Goal: Task Accomplishment & Management: Manage account settings

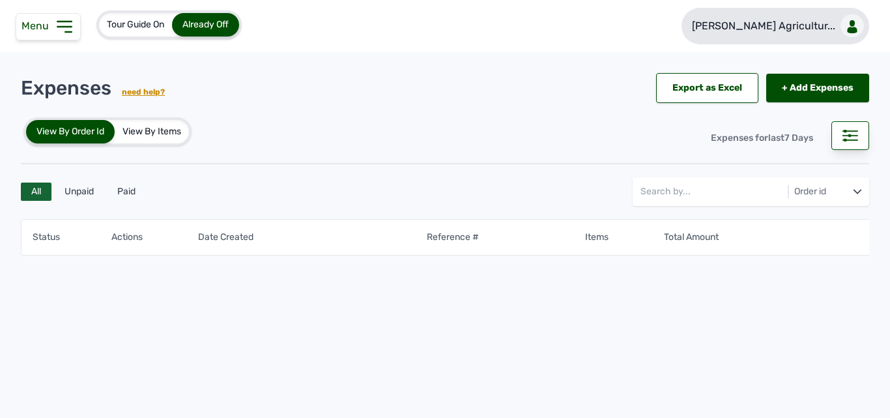
click at [454, 20] on p "[PERSON_NAME] Agricultur..." at bounding box center [763, 26] width 143 height 16
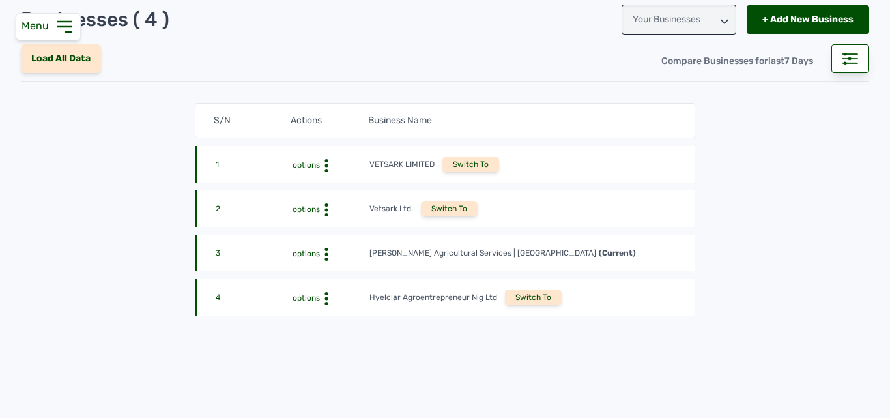
scroll to position [106, 0]
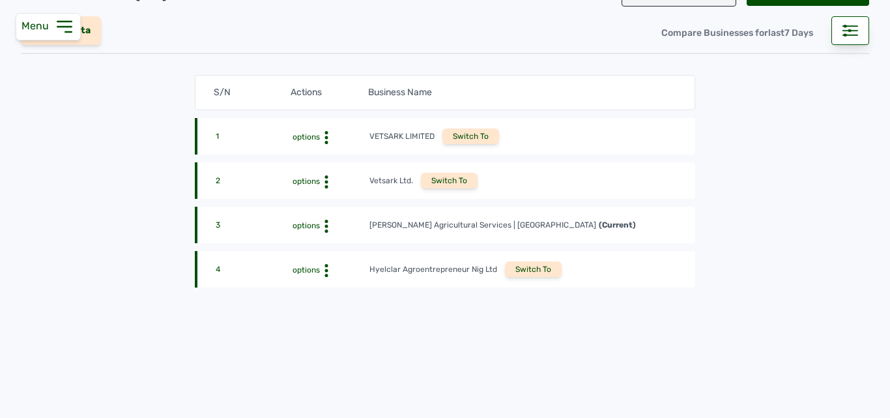
click at [68, 23] on icon at bounding box center [64, 26] width 21 height 21
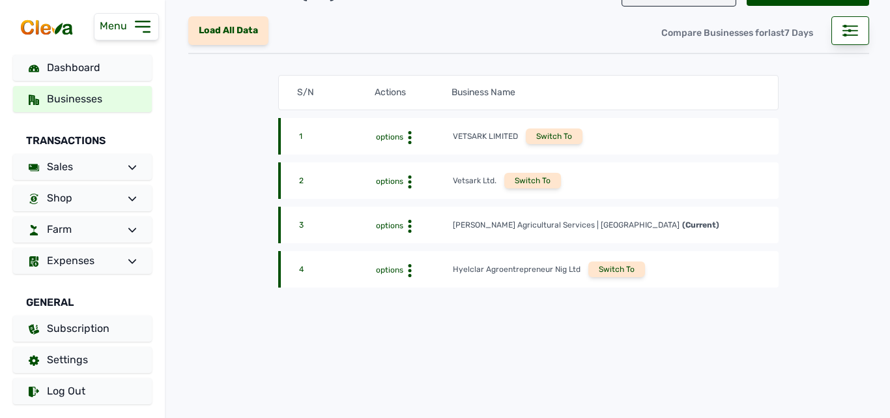
click at [79, 95] on span "Businesses" at bounding box center [74, 99] width 55 height 12
click at [83, 100] on span "Businesses" at bounding box center [74, 99] width 55 height 12
click at [128, 68] on link "Dashboard" at bounding box center [82, 68] width 139 height 26
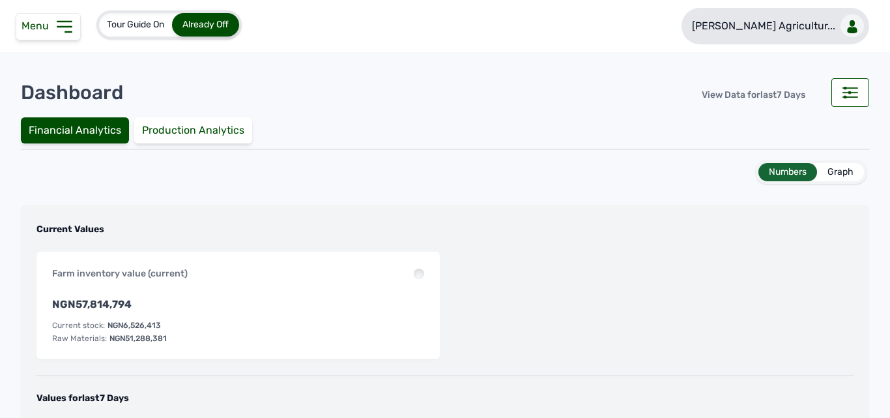
click at [454, 32] on p "Rena Agricultur..." at bounding box center [763, 26] width 143 height 16
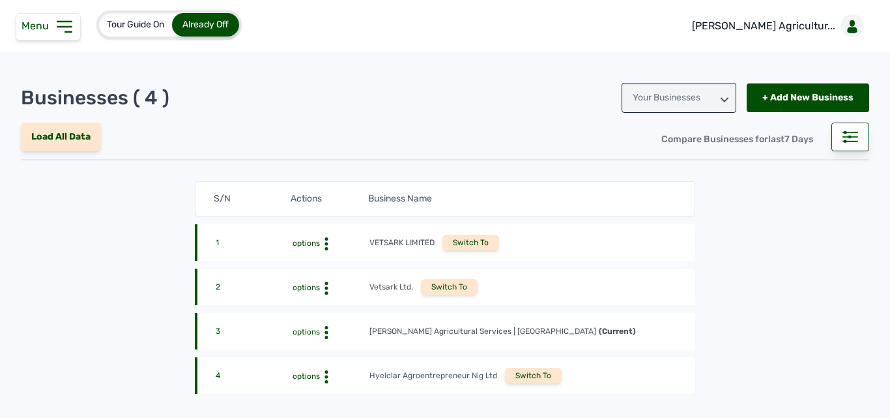
click at [63, 25] on icon at bounding box center [64, 26] width 21 height 21
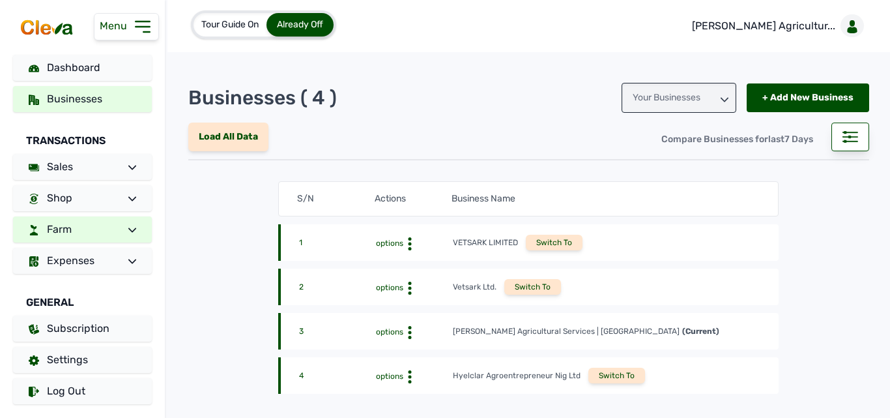
click at [80, 230] on link "Farm" at bounding box center [82, 229] width 139 height 26
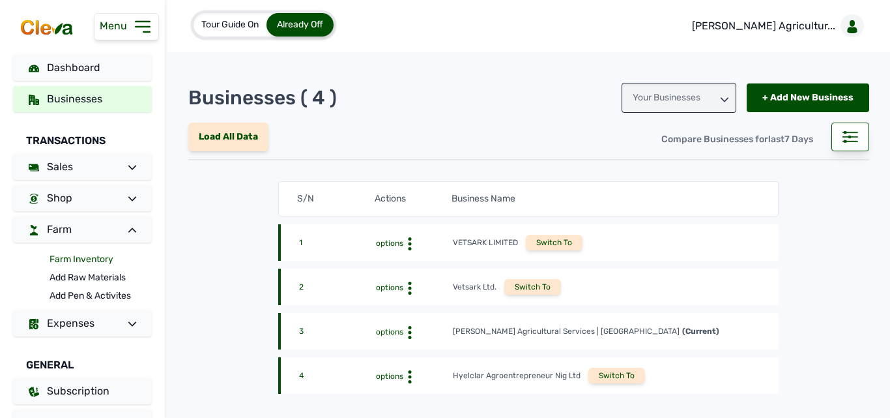
click at [74, 258] on link "Farm Inventory" at bounding box center [101, 259] width 102 height 18
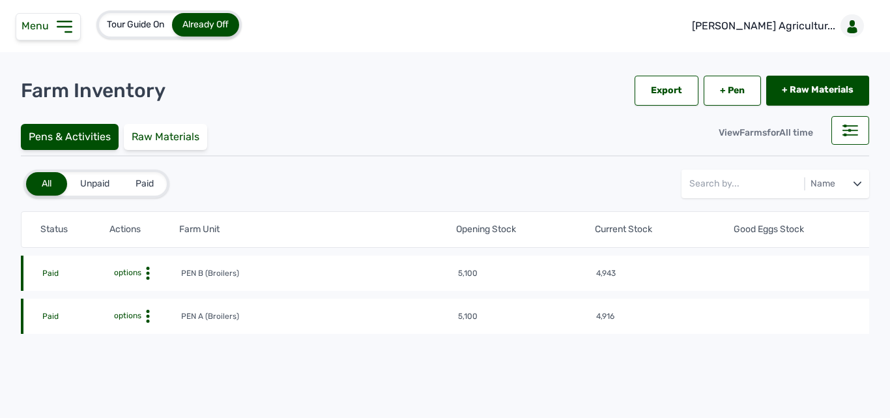
click at [145, 271] on icon at bounding box center [147, 273] width 13 height 13
click at [144, 289] on div "Farm Activities" at bounding box center [133, 293] width 93 height 16
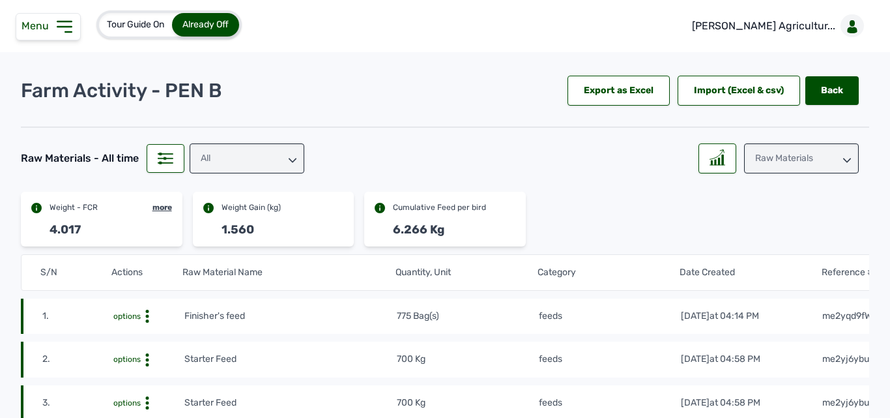
click at [55, 22] on icon at bounding box center [64, 26] width 21 height 21
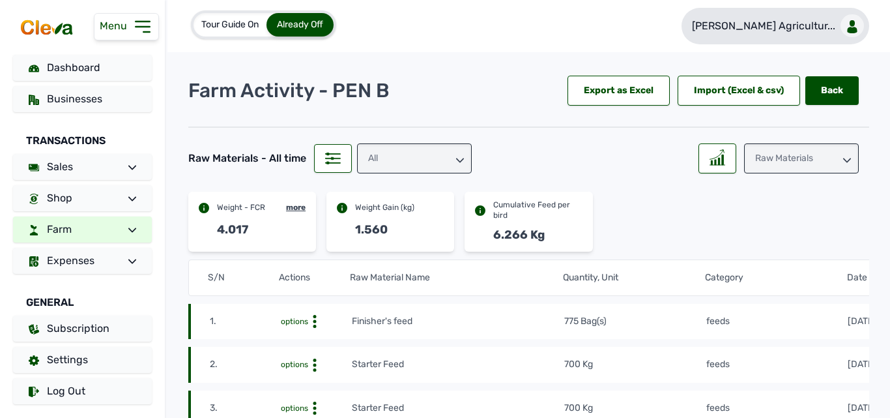
click at [454, 27] on icon at bounding box center [852, 30] width 10 height 7
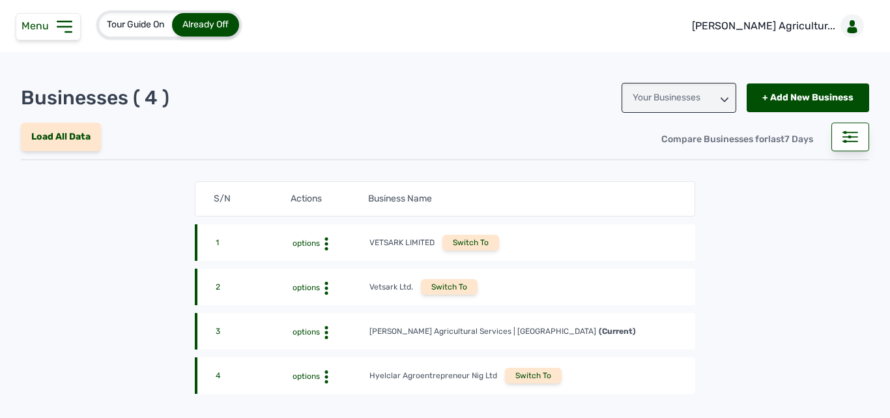
click at [454, 97] on div "Your Businesses" at bounding box center [679, 98] width 115 height 30
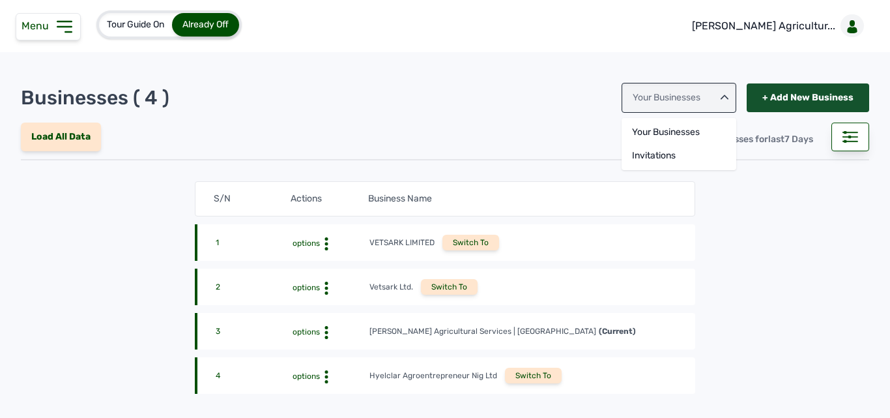
click at [454, 97] on div "+ Add New Business" at bounding box center [808, 97] width 123 height 29
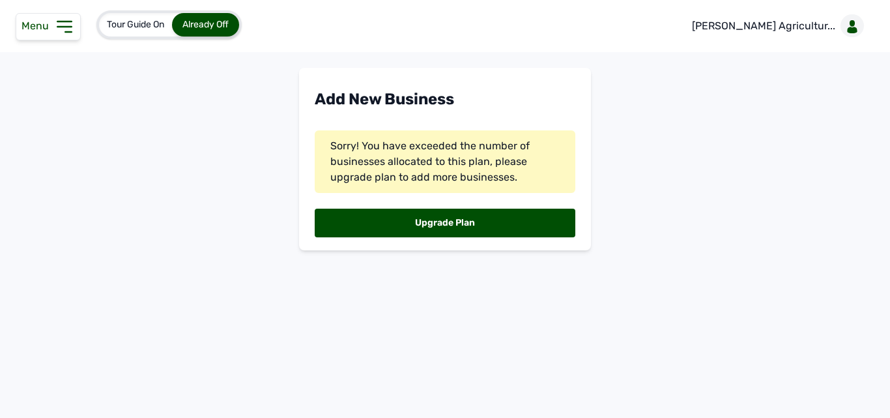
click at [87, 141] on main "Add New Business Sorry! You have exceeded the number of businesses allocated to…" at bounding box center [445, 261] width 890 height 418
click at [57, 31] on icon at bounding box center [64, 26] width 21 height 21
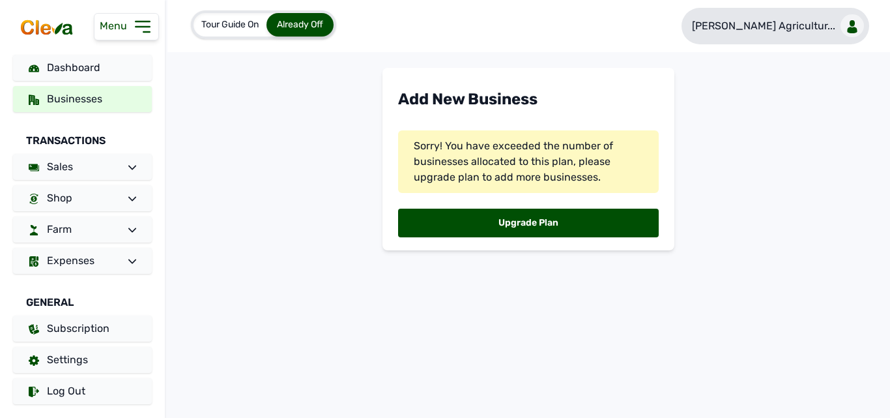
click at [454, 33] on p "Rena Agricultur..." at bounding box center [763, 26] width 143 height 16
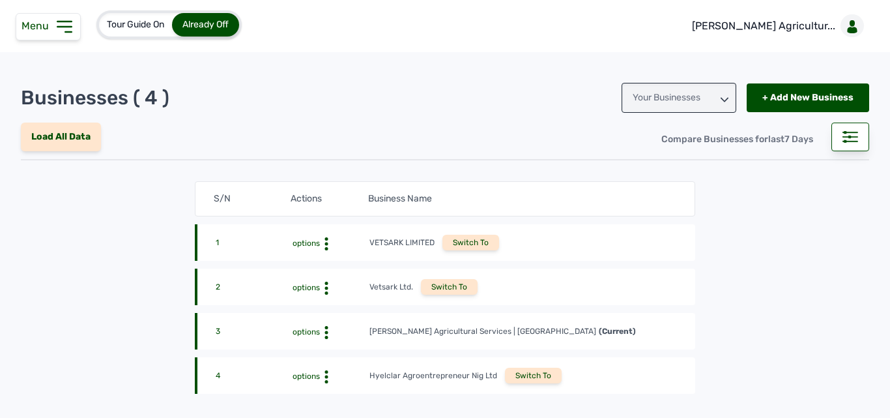
click at [57, 30] on icon at bounding box center [64, 26] width 21 height 21
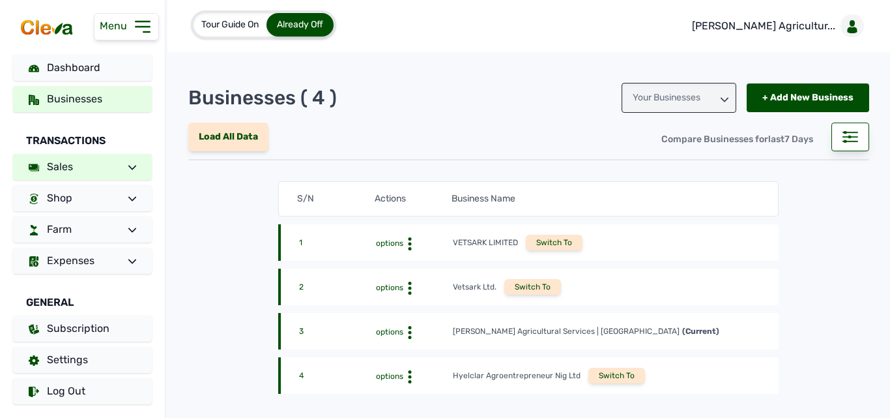
click at [99, 162] on link "Sales" at bounding box center [82, 167] width 139 height 26
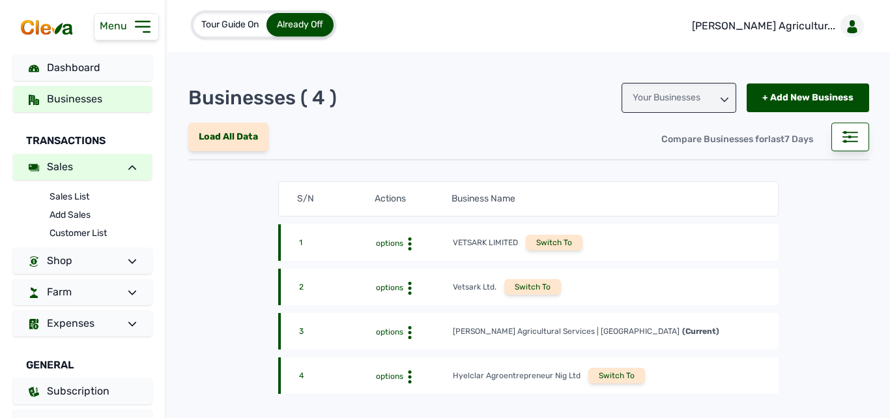
click at [99, 162] on link "Sales" at bounding box center [82, 167] width 139 height 26
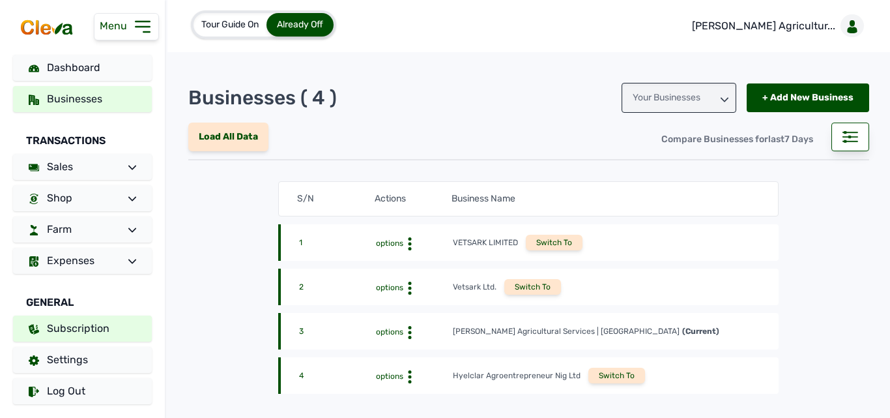
click at [84, 319] on link "Subscription" at bounding box center [82, 328] width 139 height 26
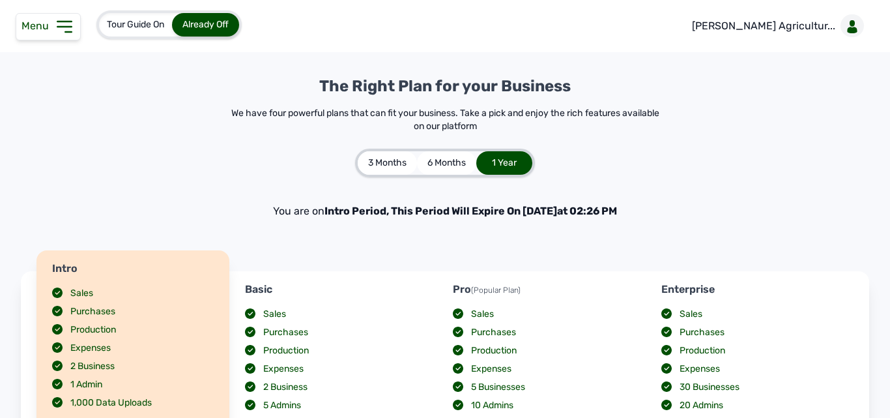
click at [50, 21] on span "Menu" at bounding box center [38, 26] width 33 height 12
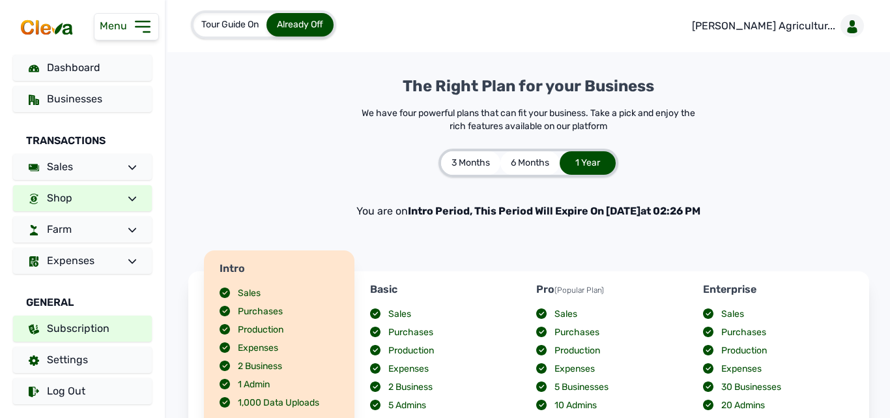
click at [103, 185] on link "Shop" at bounding box center [82, 198] width 139 height 26
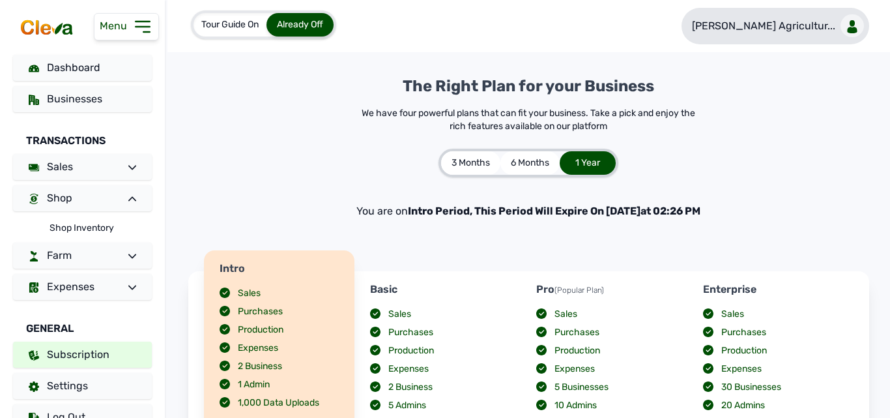
click at [454, 33] on p "Rena Agricultur..." at bounding box center [763, 26] width 143 height 16
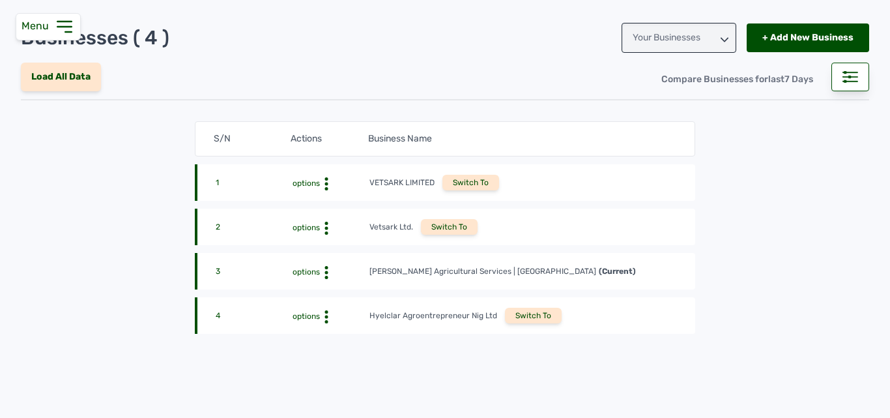
scroll to position [106, 0]
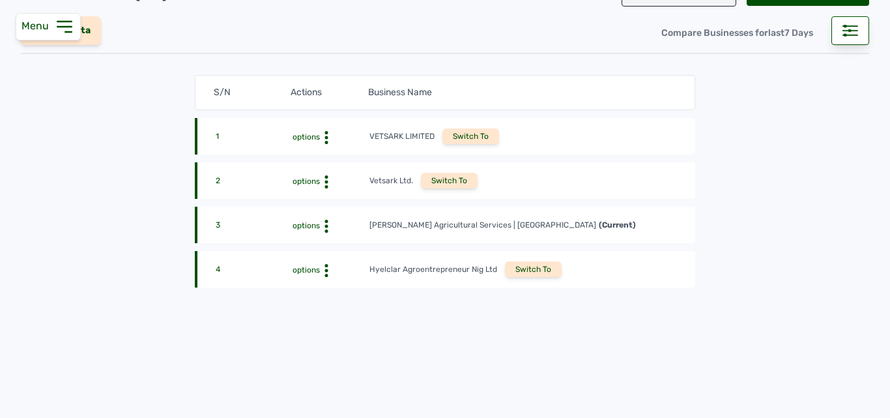
click at [325, 141] on circle at bounding box center [326, 142] width 3 height 3
click at [319, 158] on div "View Profile" at bounding box center [328, 158] width 82 height 16
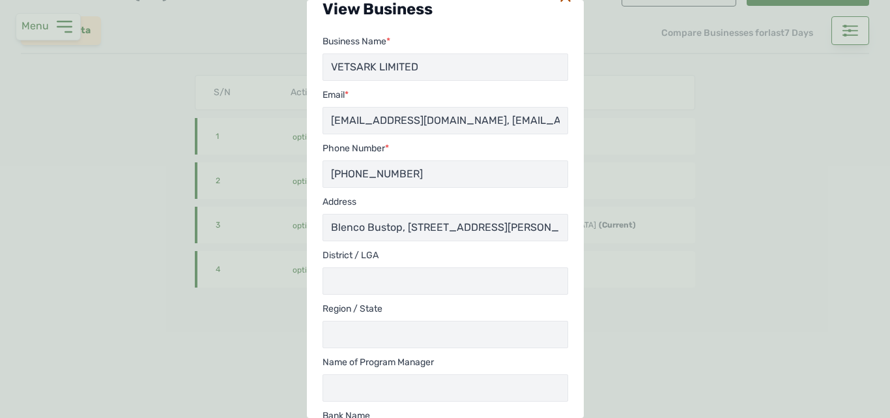
scroll to position [0, 0]
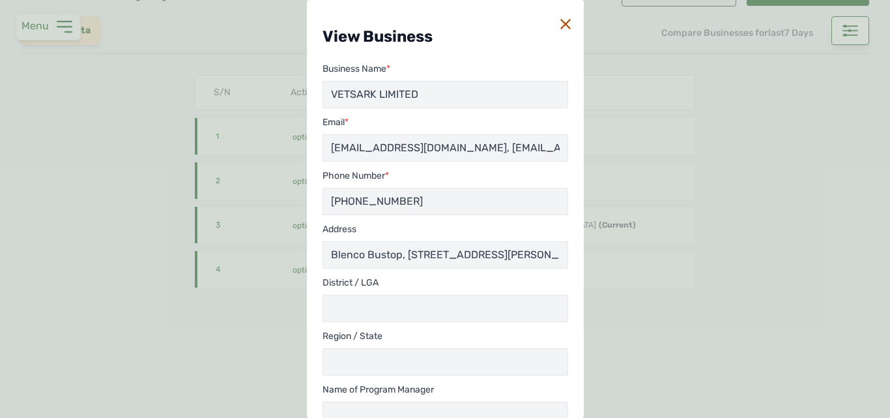
click at [454, 25] on icon at bounding box center [566, 24] width 10 height 10
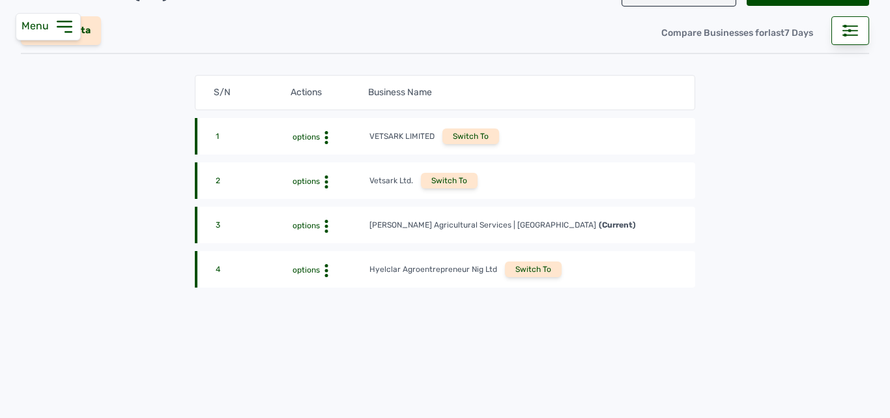
click at [325, 134] on circle at bounding box center [326, 132] width 3 height 3
click at [328, 200] on div "View Profile" at bounding box center [328, 202] width 82 height 16
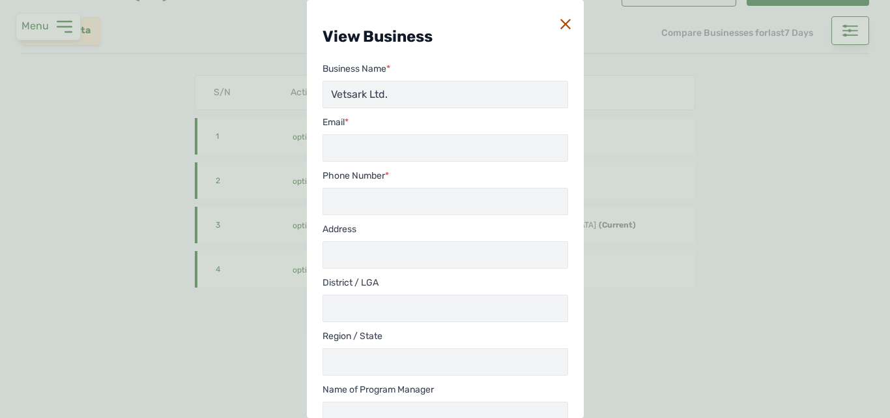
click at [454, 28] on icon at bounding box center [566, 24] width 10 height 10
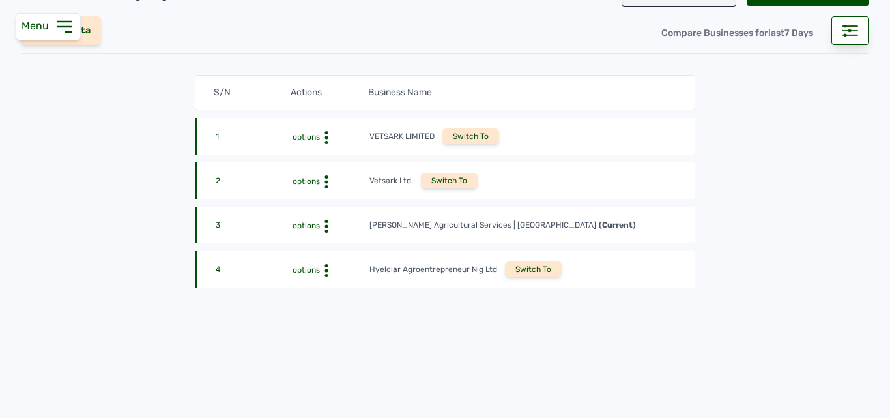
click at [454, 182] on div "Switch To" at bounding box center [449, 181] width 57 height 16
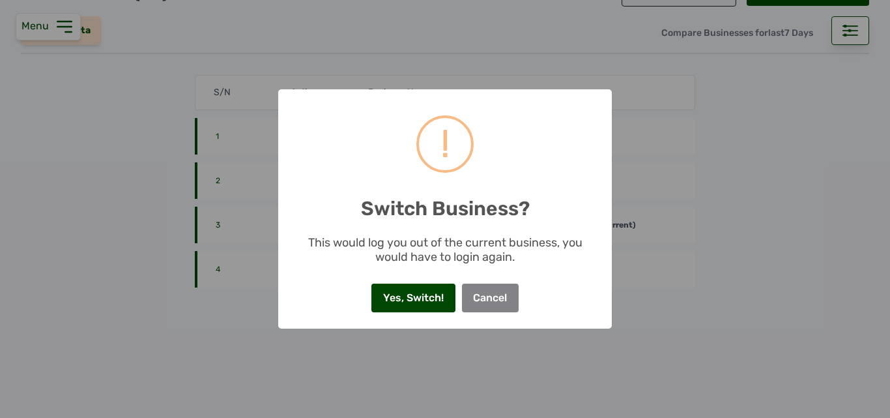
click at [409, 291] on button "Yes, Switch!" at bounding box center [412, 298] width 83 height 29
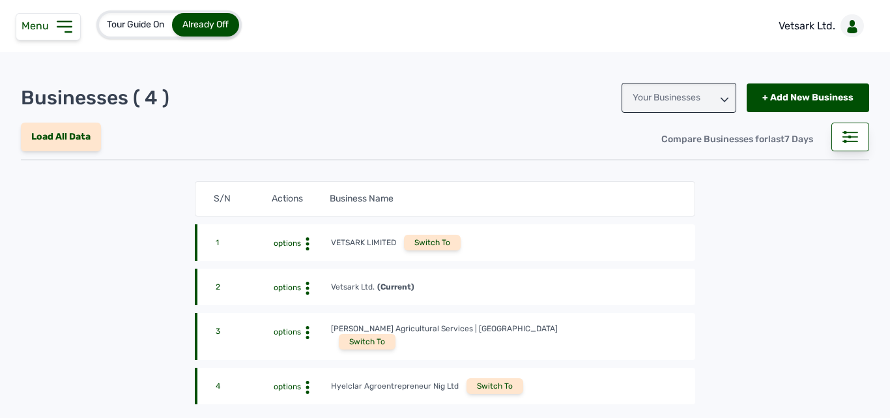
click at [50, 36] on div "Menu" at bounding box center [48, 26] width 65 height 27
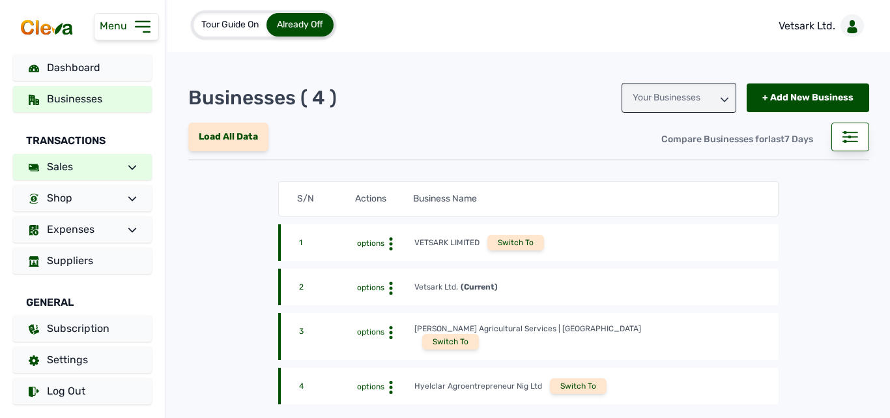
click at [121, 166] on span at bounding box center [127, 167] width 18 height 16
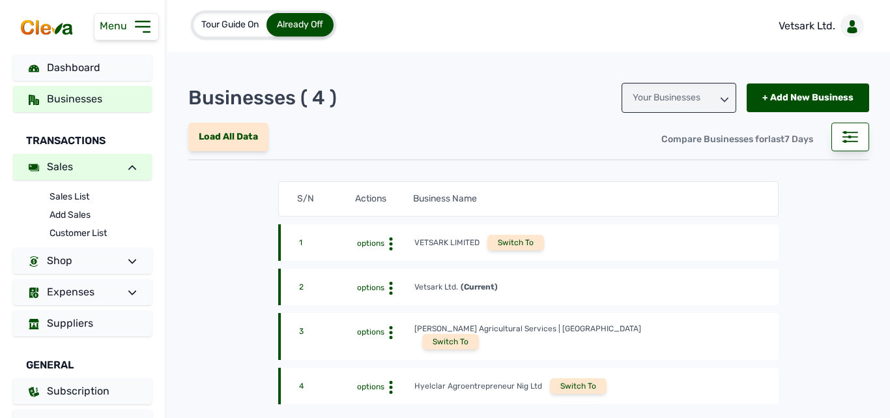
click at [124, 175] on link "Sales" at bounding box center [82, 167] width 139 height 26
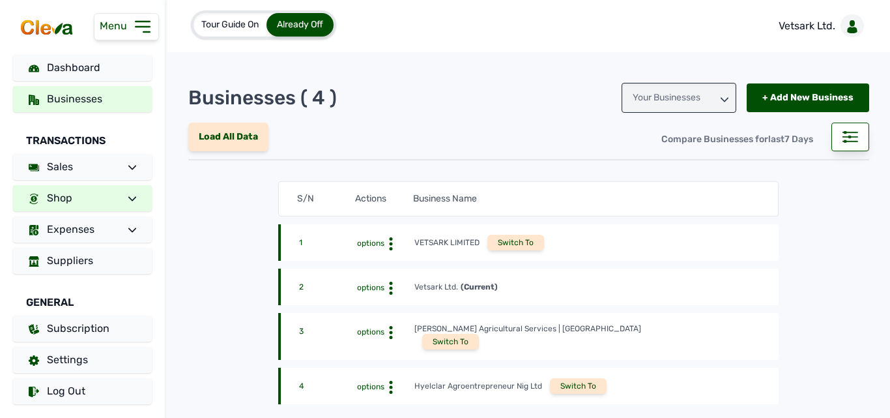
click at [128, 200] on icon at bounding box center [132, 199] width 8 height 8
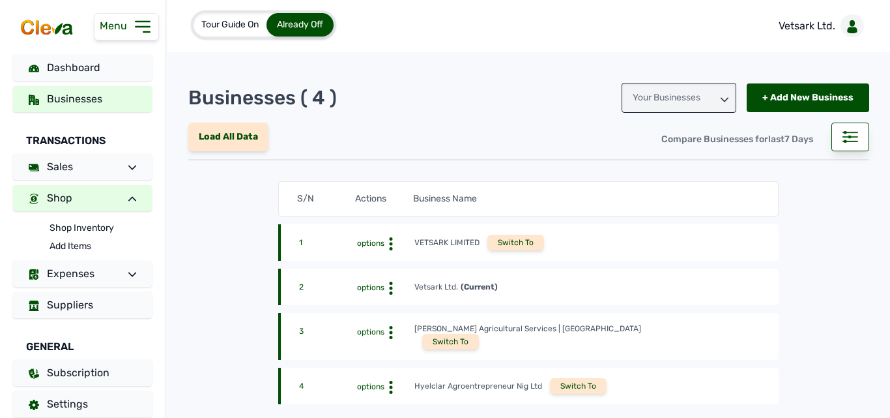
click at [128, 200] on icon at bounding box center [132, 198] width 8 height 5
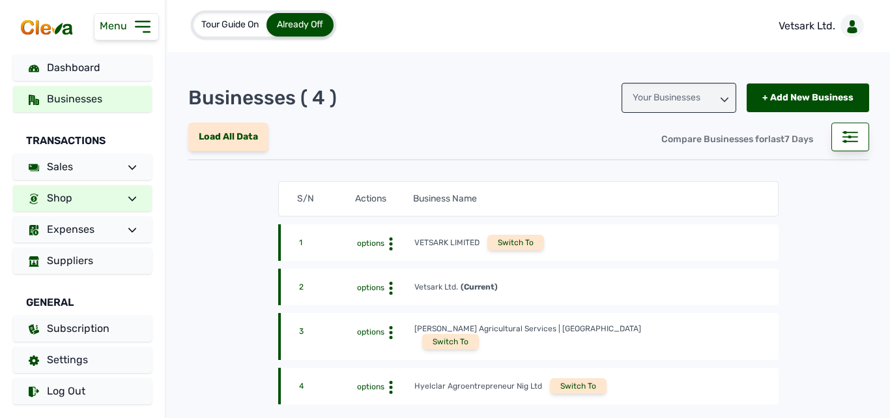
click at [373, 286] on span "options" at bounding box center [370, 287] width 27 height 9
click at [385, 250] on icon at bounding box center [391, 243] width 13 height 13
click at [783, 91] on div "+ Add New Business" at bounding box center [808, 97] width 123 height 29
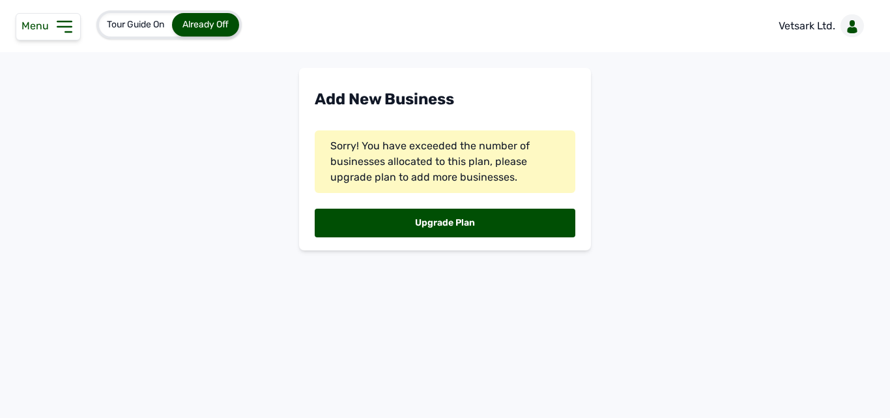
drag, startPoint x: 273, startPoint y: 63, endPoint x: 396, endPoint y: 121, distance: 135.6
click at [398, 121] on main "Add New Business Sorry! You have exceeded the number of businesses allocated to…" at bounding box center [445, 261] width 890 height 418
click at [789, 31] on p "Vetsark Ltd." at bounding box center [807, 26] width 57 height 16
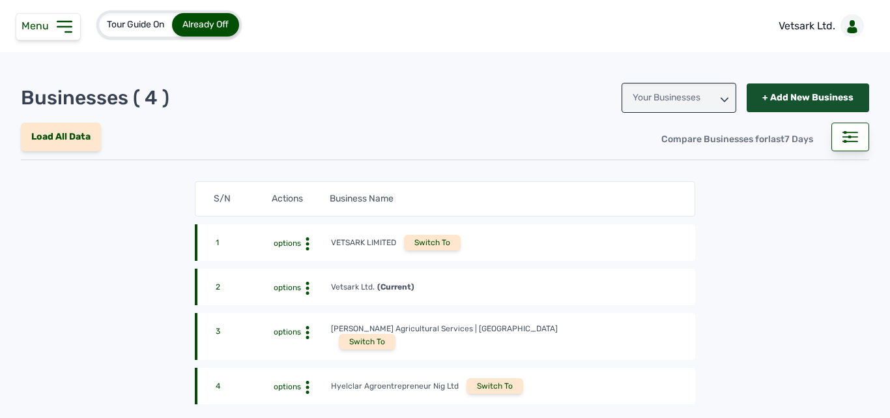
click at [811, 96] on div "+ Add New Business" at bounding box center [808, 97] width 123 height 29
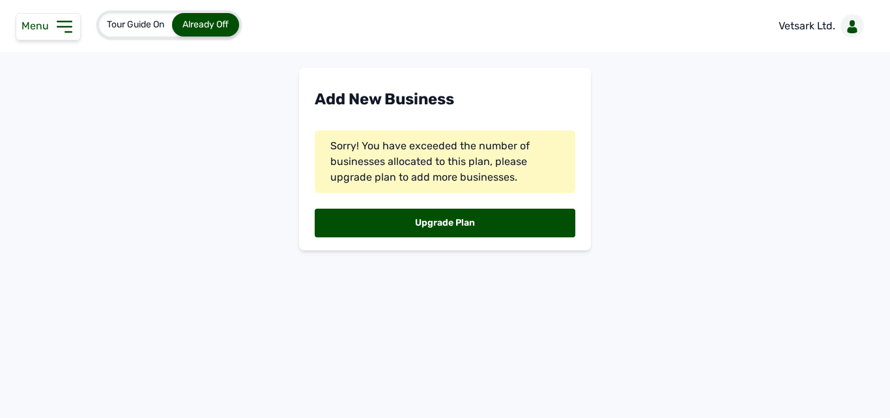
click at [670, 187] on main "Add New Business Sorry! You have exceeded the number of businesses allocated to…" at bounding box center [445, 261] width 890 height 418
click at [678, 187] on main "Add New Business Sorry! You have exceeded the number of businesses allocated to…" at bounding box center [445, 261] width 890 height 418
click at [487, 212] on link "Upgrade Plan" at bounding box center [445, 223] width 261 height 29
